Goal: Information Seeking & Learning: Learn about a topic

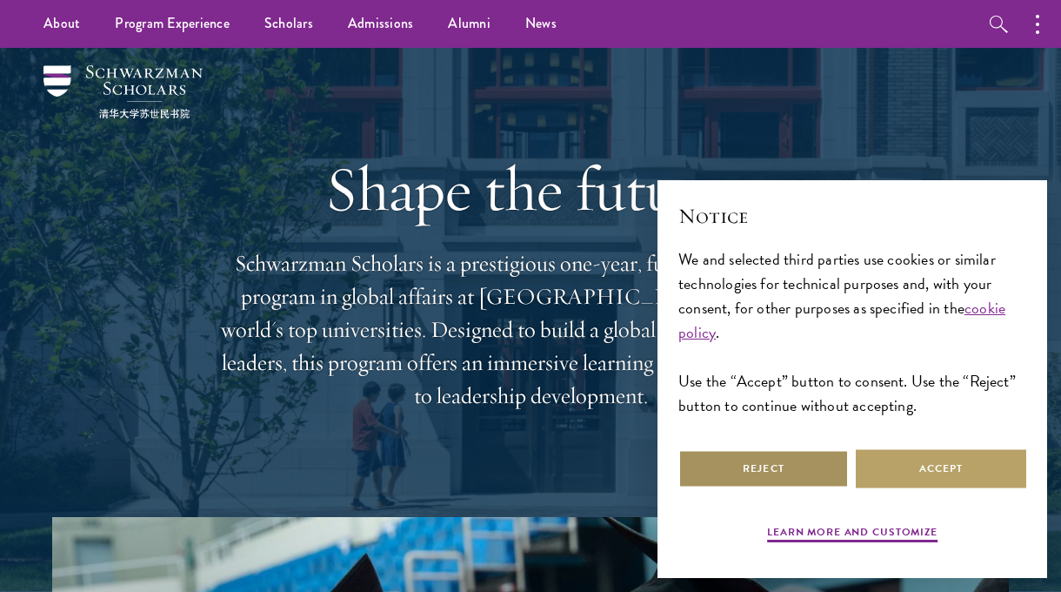
click at [792, 473] on button "Reject" at bounding box center [763, 468] width 170 height 39
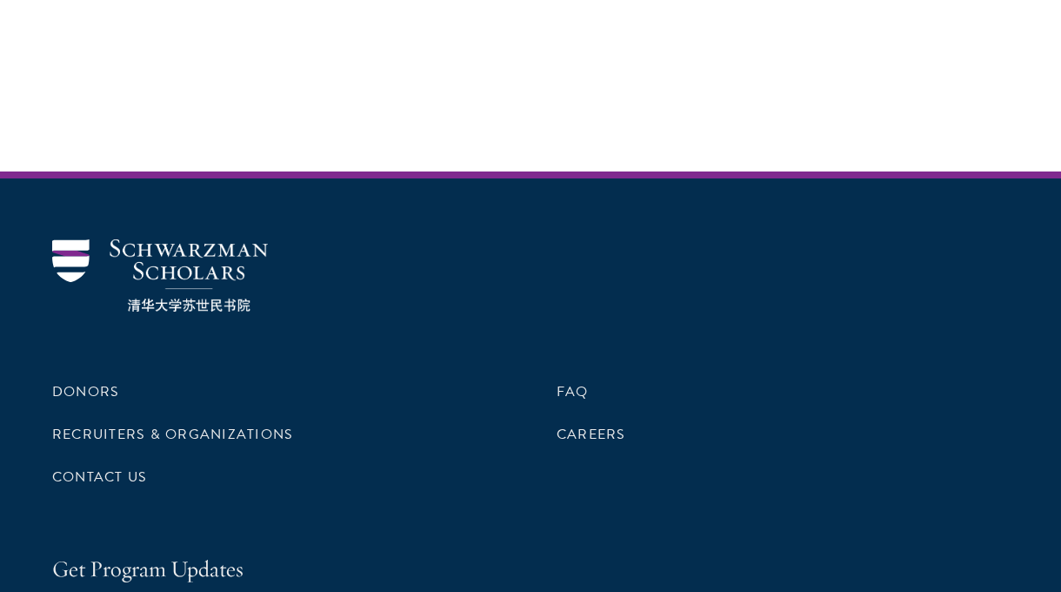
scroll to position [5317, 0]
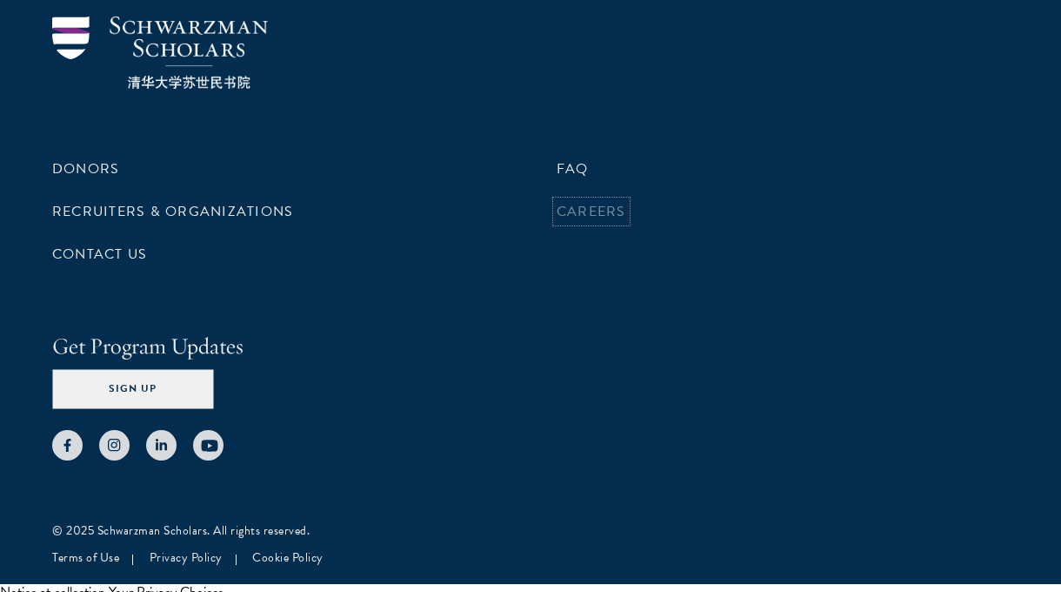
click at [605, 201] on link "Careers" at bounding box center [592, 211] width 70 height 21
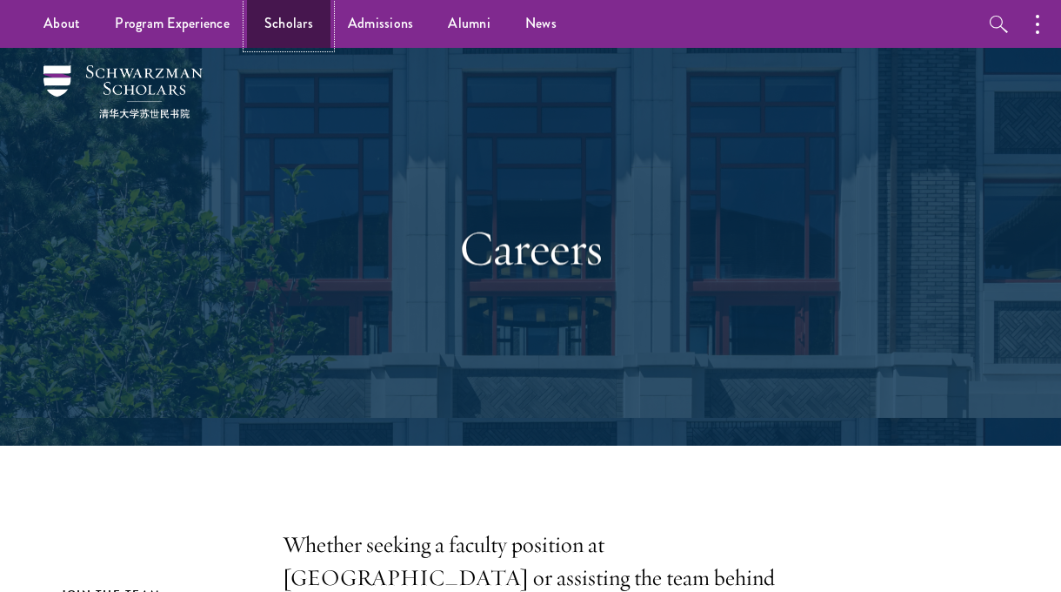
click at [283, 37] on link "Scholars" at bounding box center [289, 24] width 84 height 48
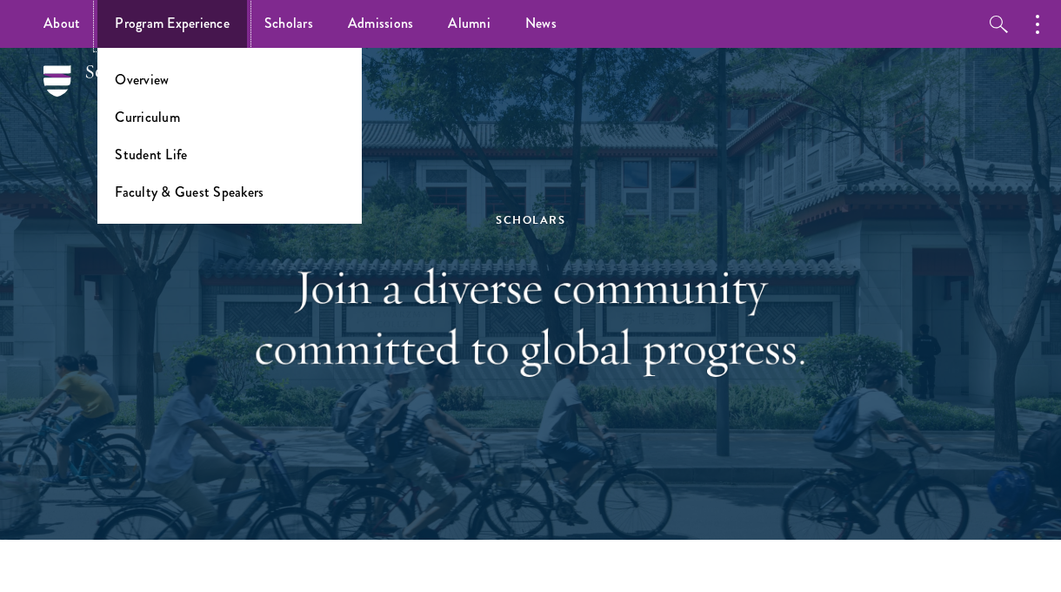
click at [206, 37] on link "Program Experience" at bounding box center [172, 24] width 150 height 48
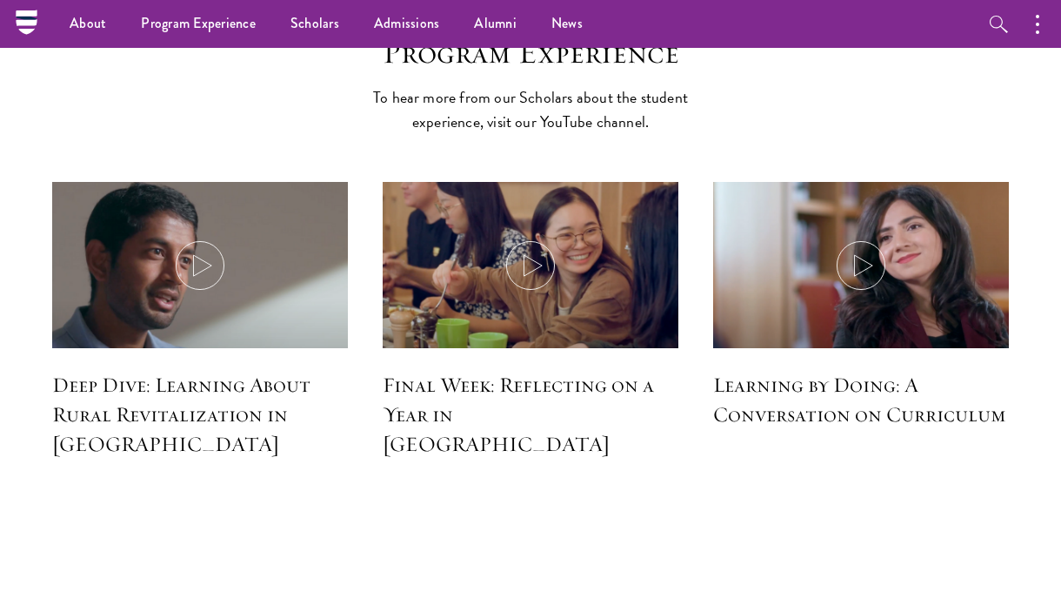
scroll to position [7562, 0]
